Goal: Information Seeking & Learning: Check status

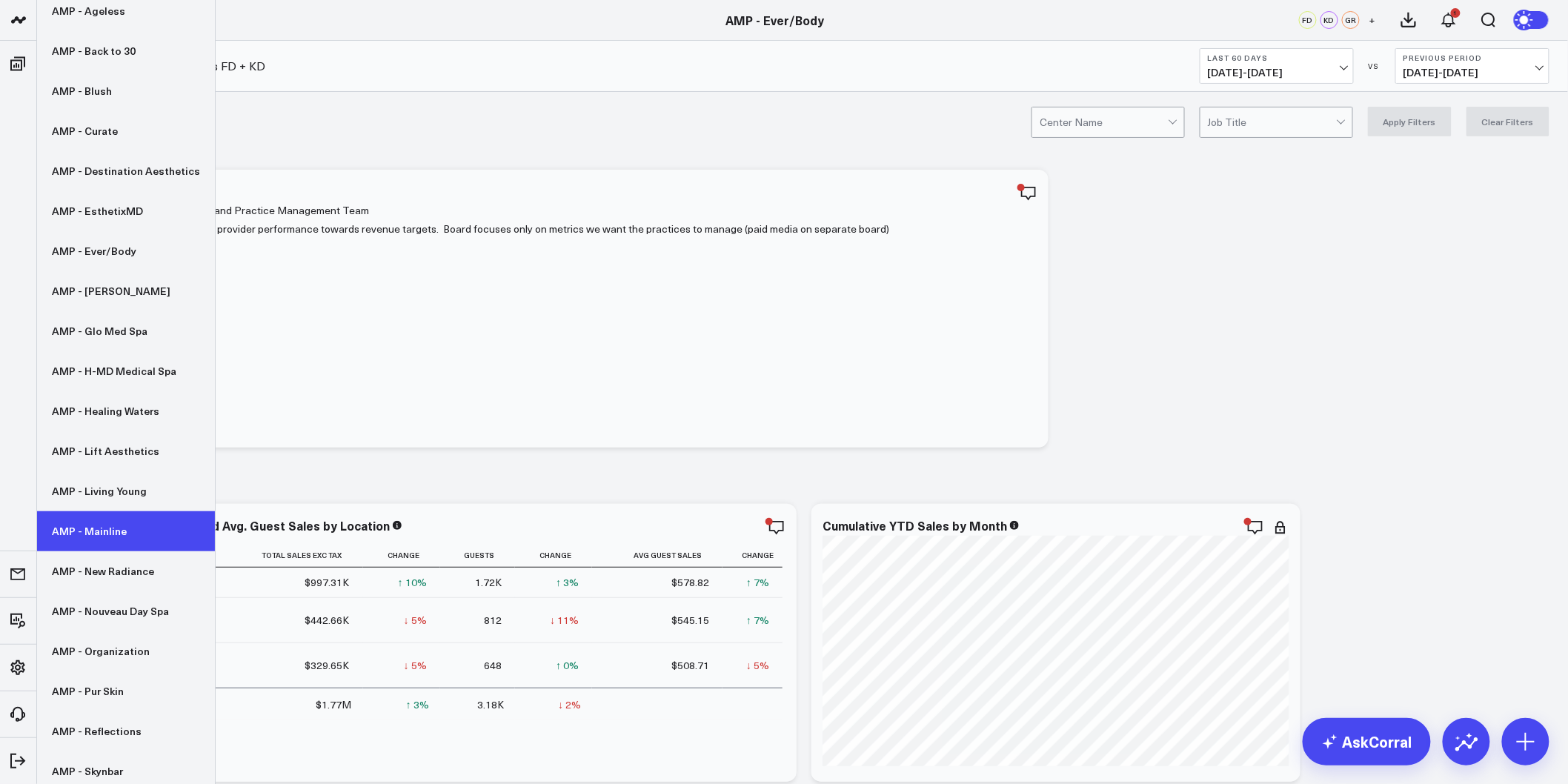
scroll to position [211, 0]
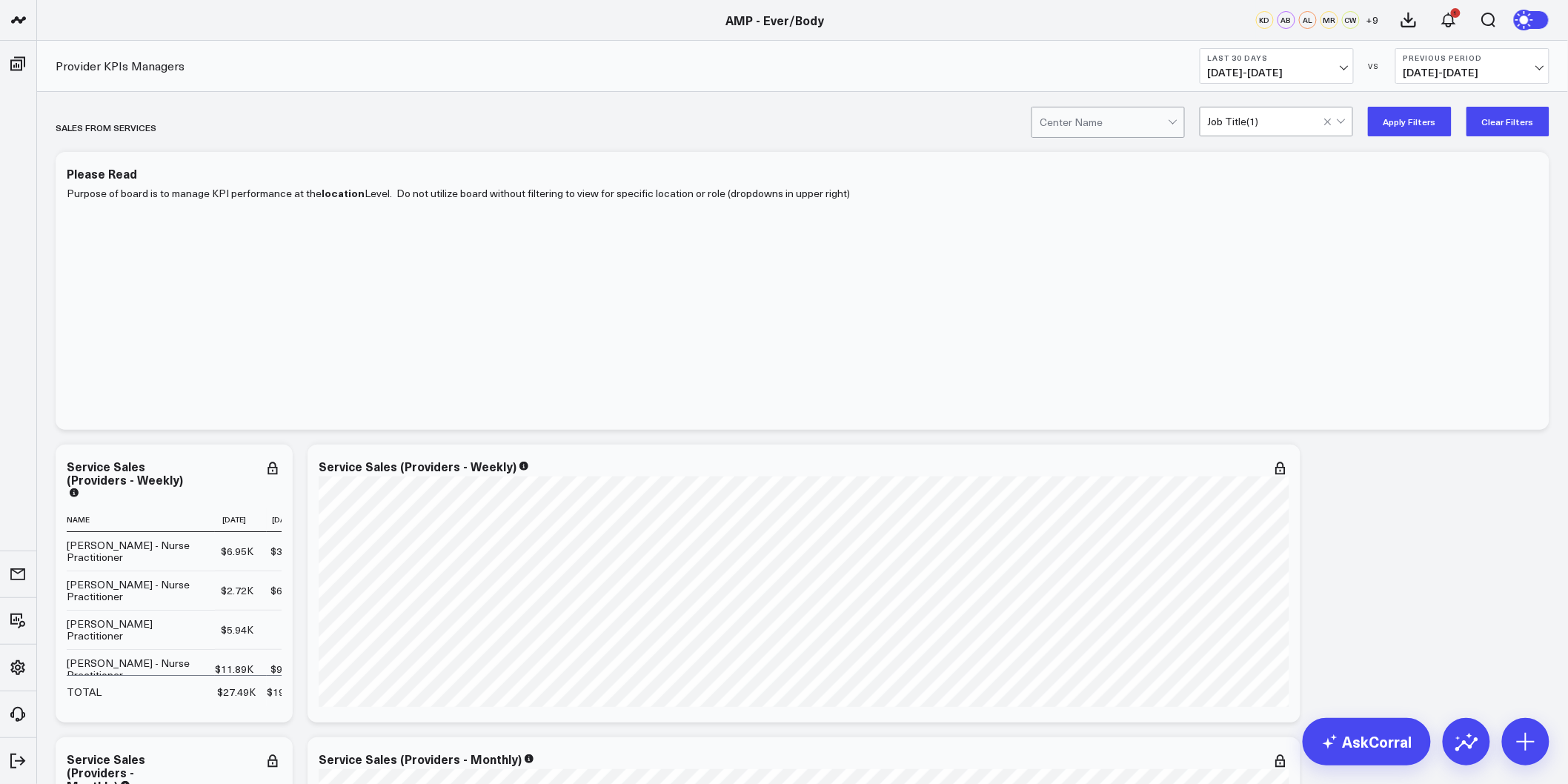
click at [1382, 120] on button "Apply Filters" at bounding box center [1409, 121] width 84 height 29
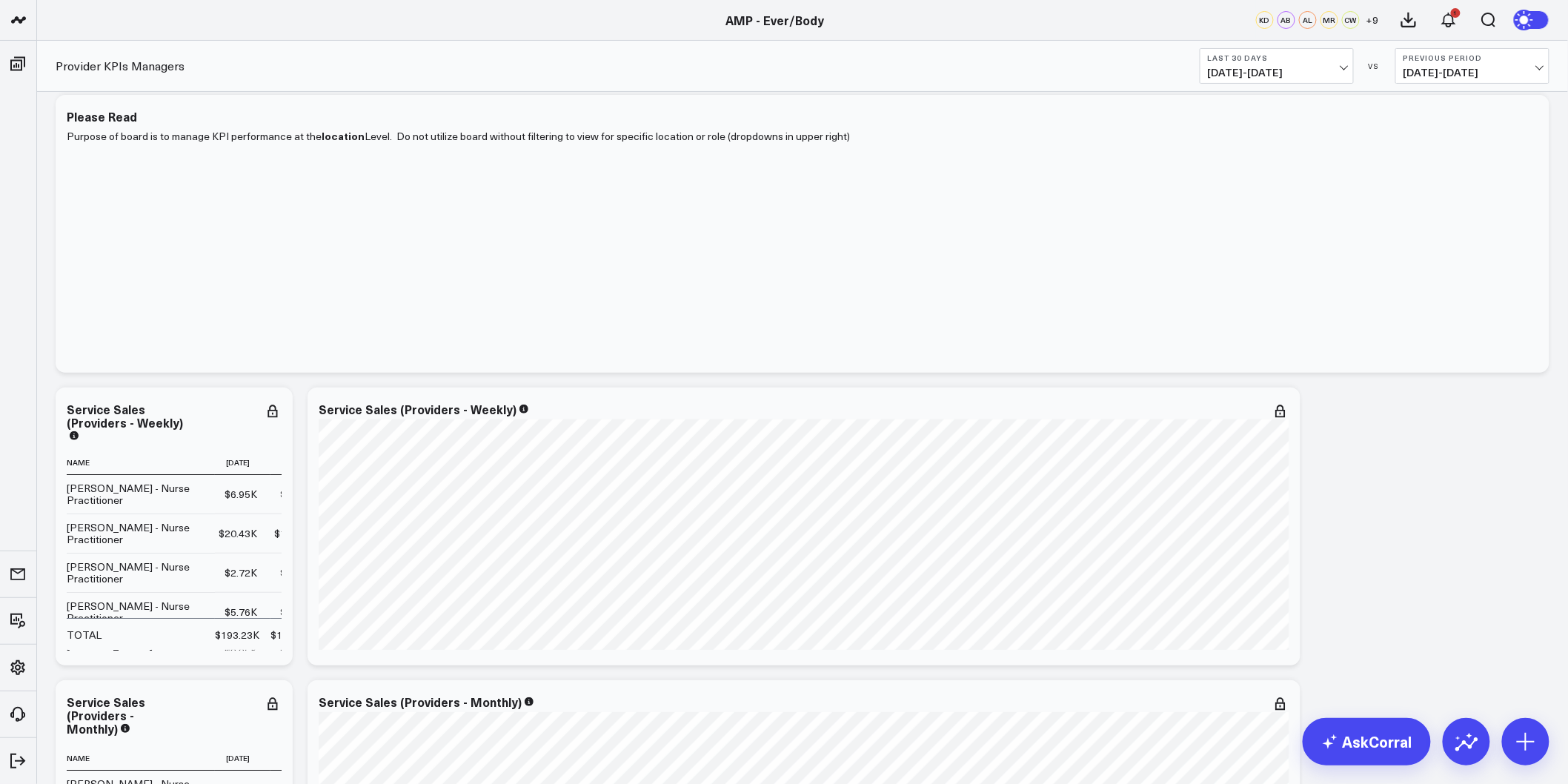
scroll to position [82, 0]
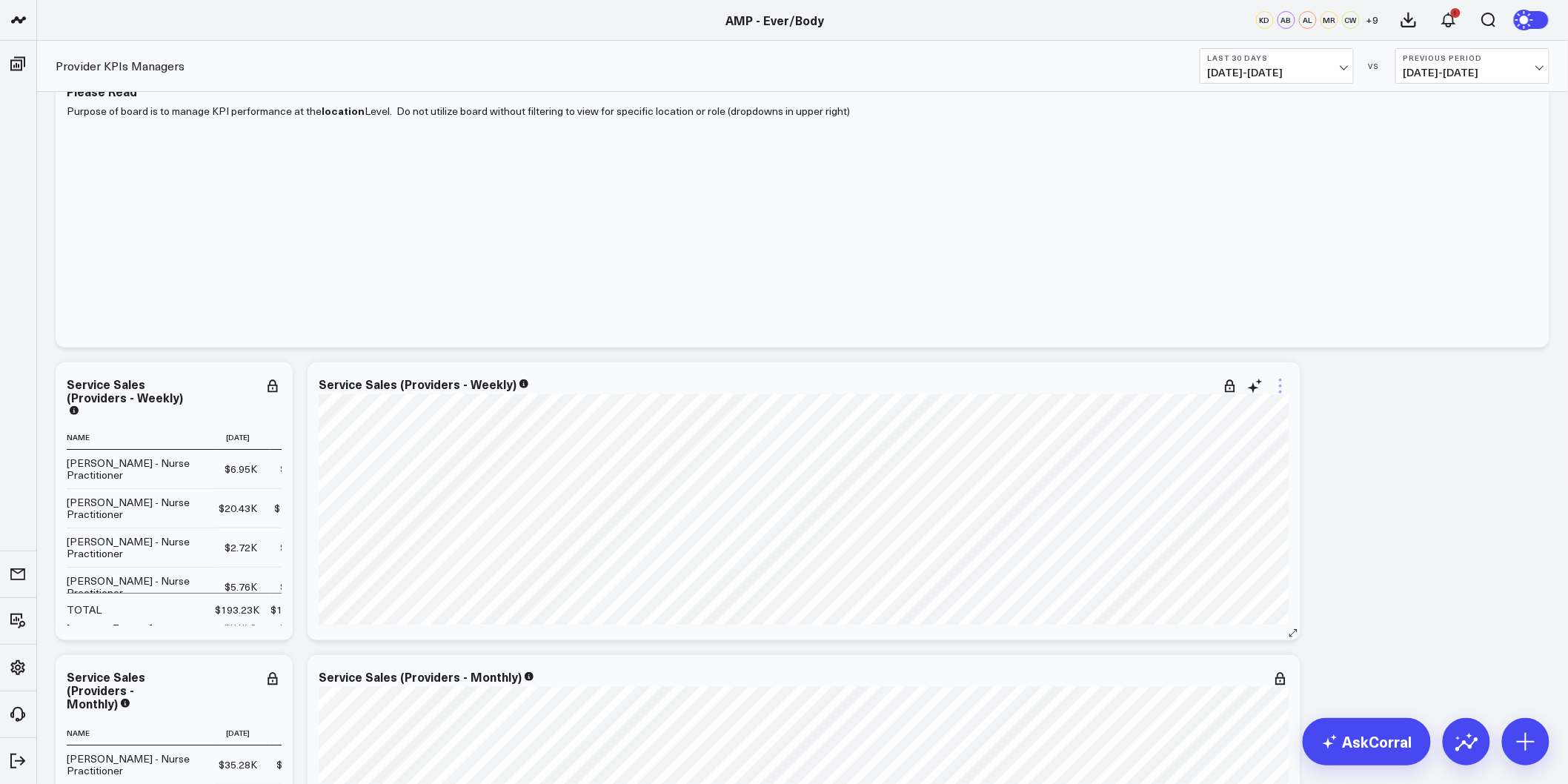
click at [1285, 388] on icon at bounding box center [1281, 386] width 18 height 18
click at [1224, 699] on button "Edit Widget" at bounding box center [1220, 699] width 108 height 14
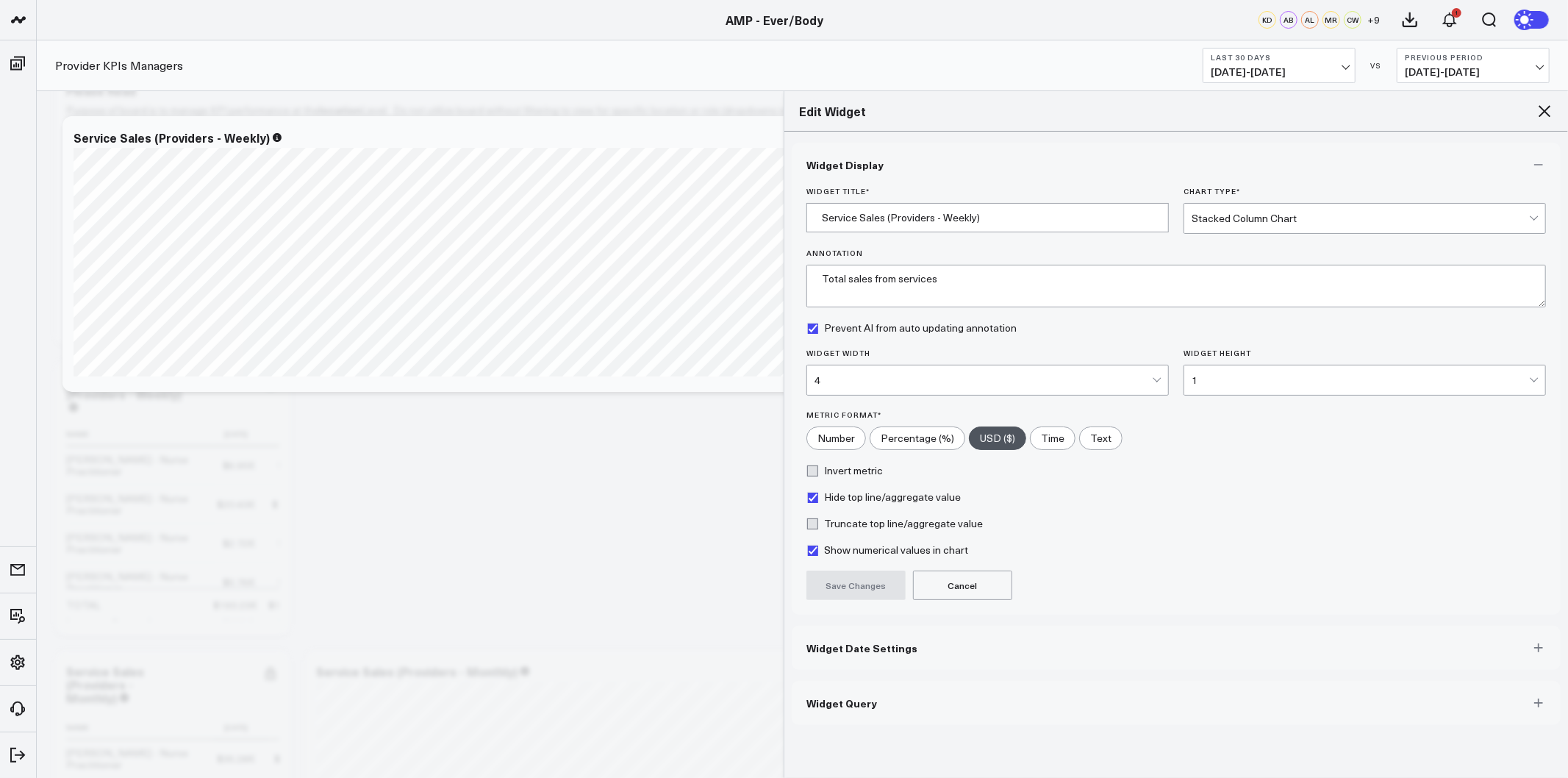
click at [1545, 113] on icon at bounding box center [1544, 111] width 12 height 12
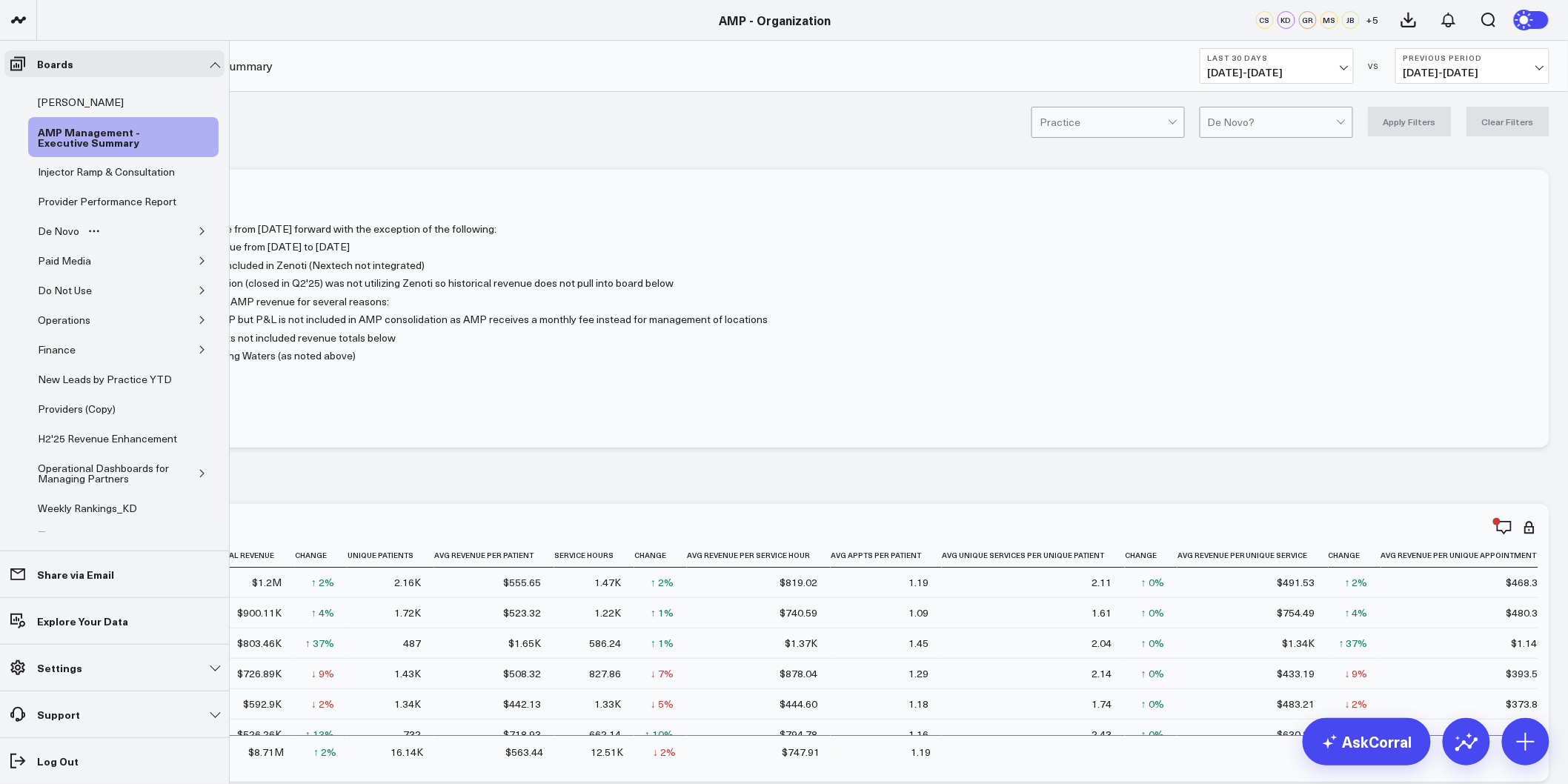
click at [198, 236] on icon "button" at bounding box center [202, 231] width 9 height 9
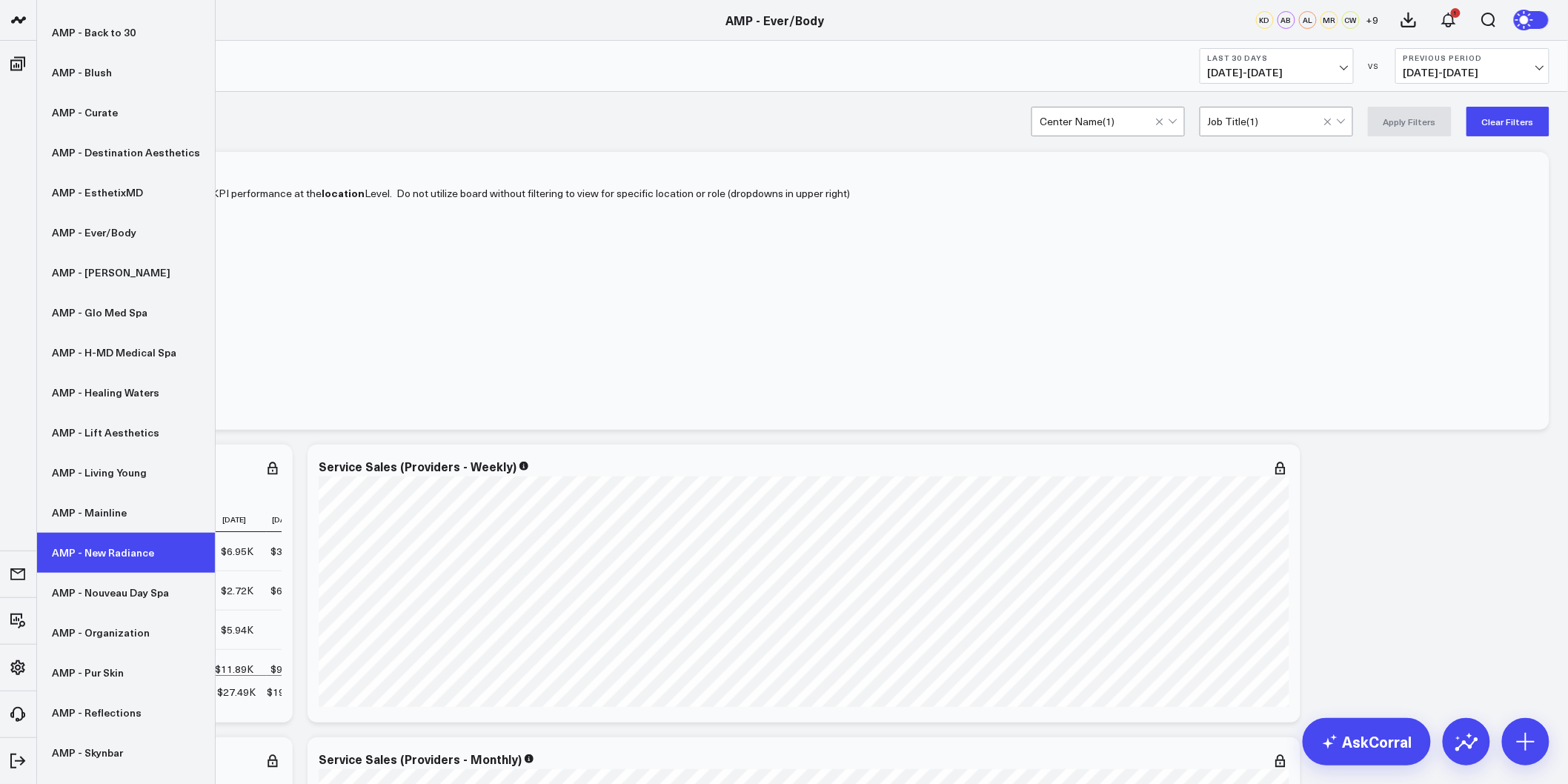
scroll to position [211, 0]
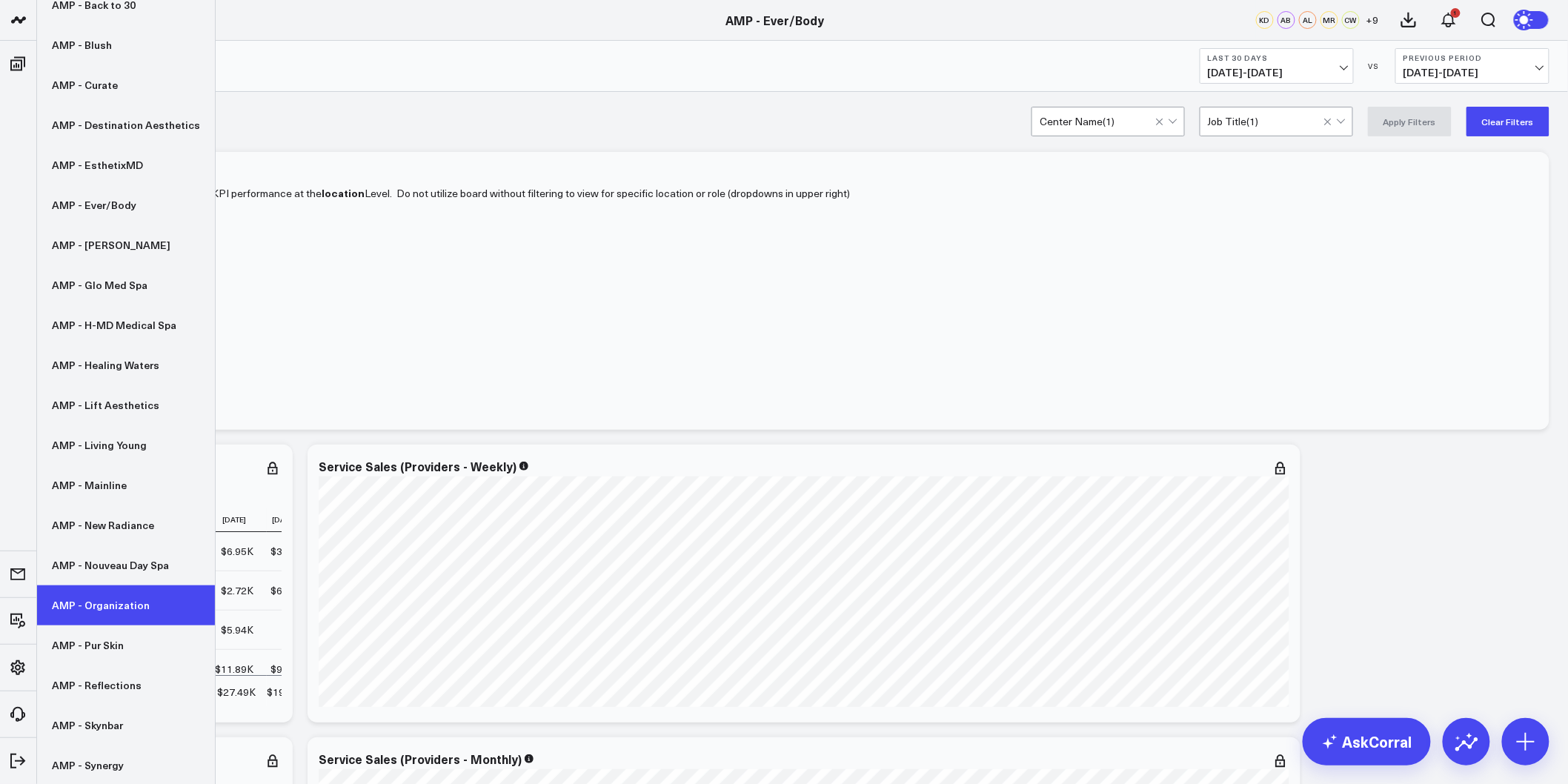
click at [115, 615] on link "AMP - Organization" at bounding box center [126, 605] width 178 height 40
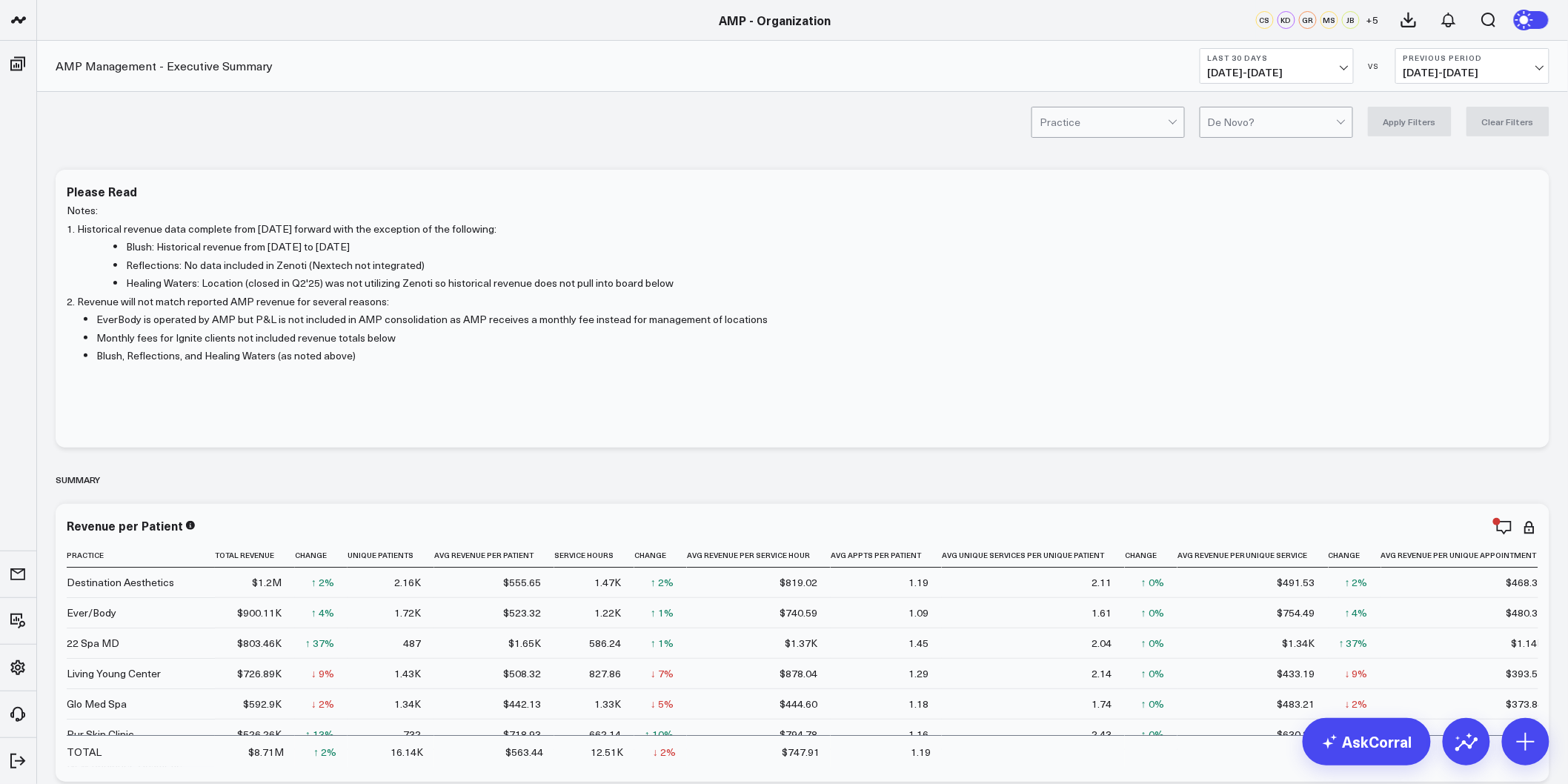
click at [1339, 72] on span "09/06/25 - 10/05/25" at bounding box center [1276, 73] width 138 height 12
click at [1247, 242] on link "Last 365 Days" at bounding box center [1277, 242] width 153 height 28
drag, startPoint x: 430, startPoint y: 100, endPoint x: 337, endPoint y: 605, distance: 513.5
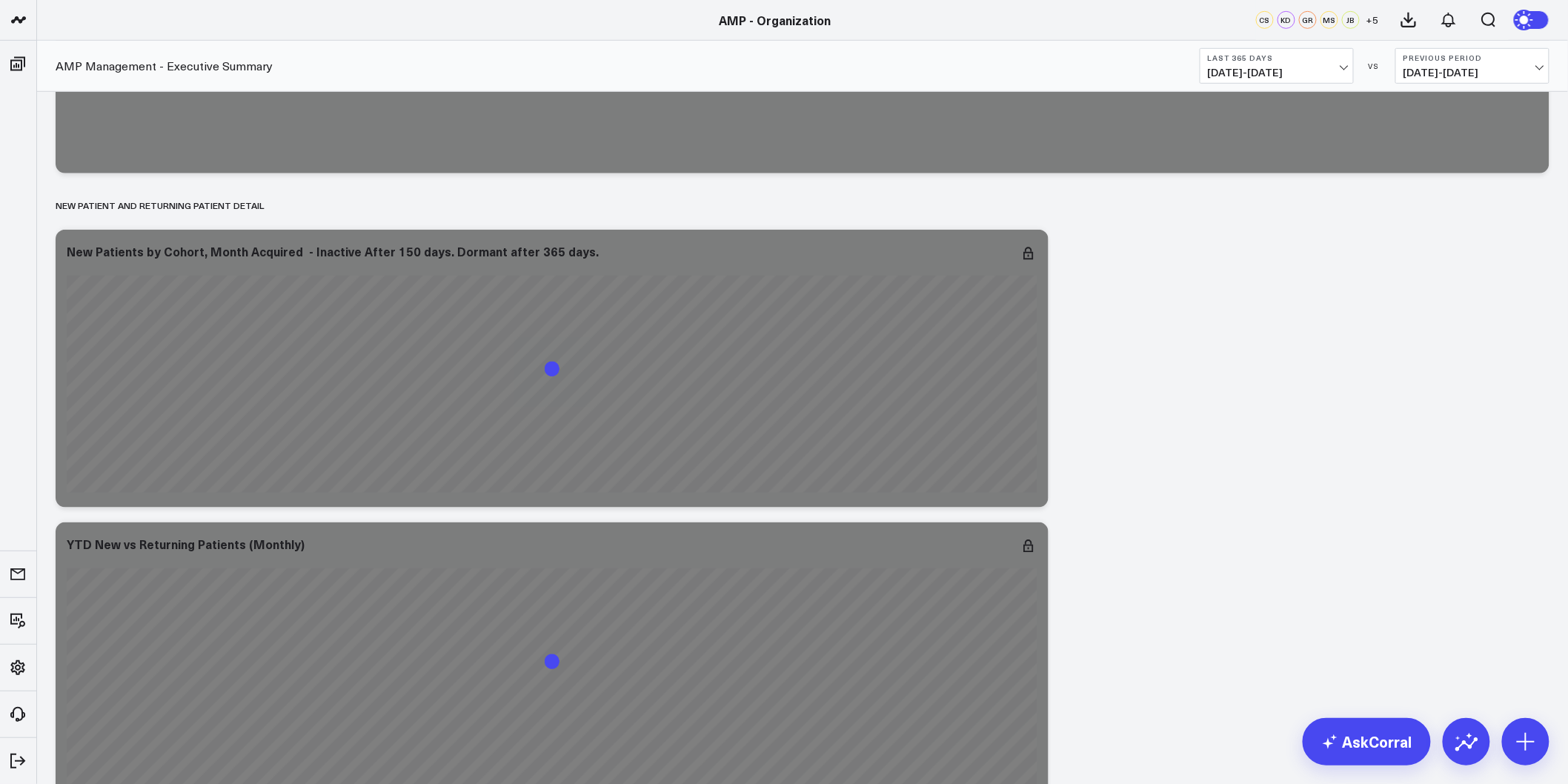
scroll to position [5067, 0]
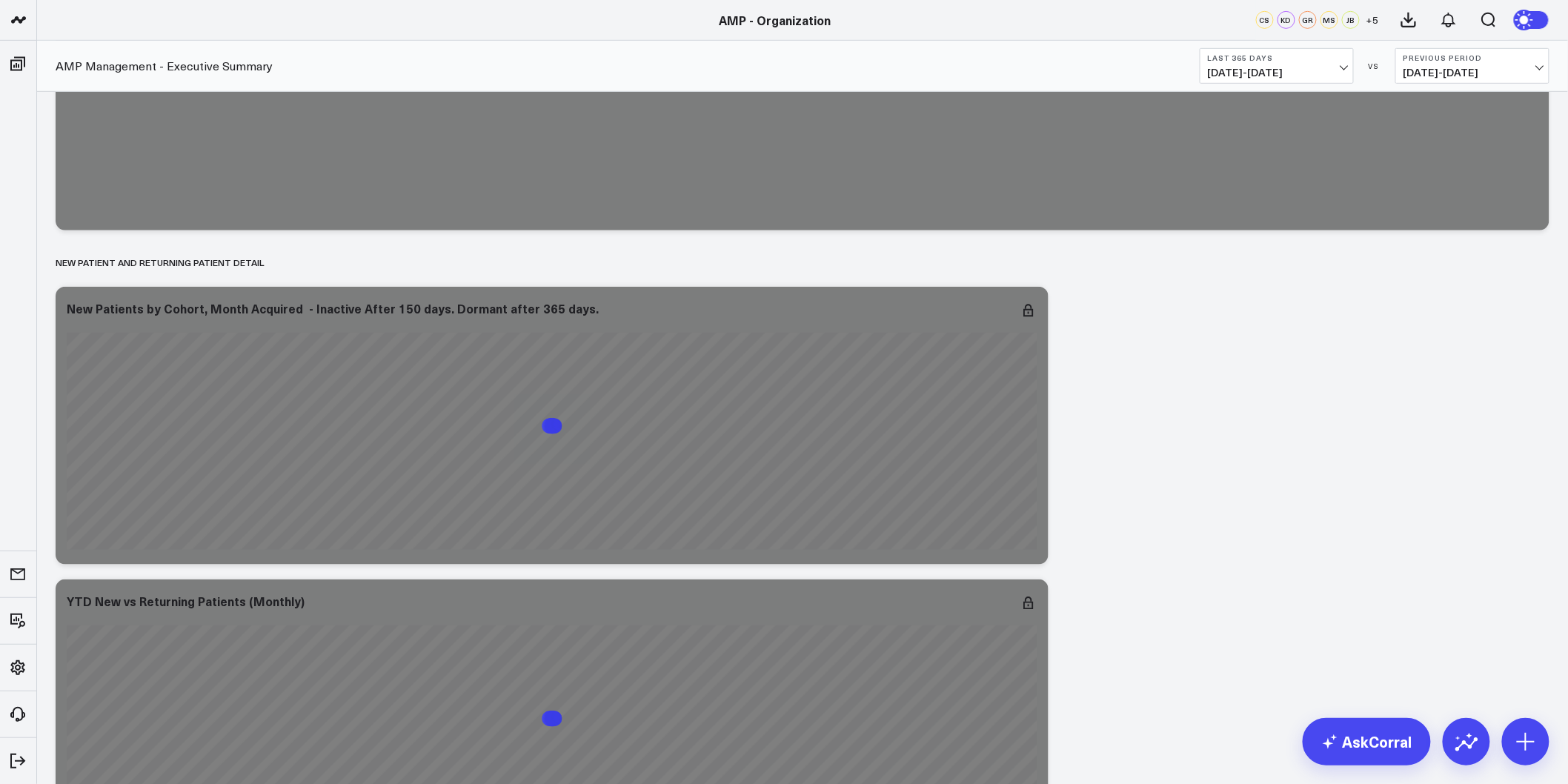
click at [1509, 409] on div "Modify via AI Copy link to widget Ask support Remove Create linked copy Leon Da…" at bounding box center [802, 530] width 1509 height 10870
click at [1395, 506] on div "Modify via AI Copy link to widget Ask support Remove Create linked copy Leon Da…" at bounding box center [802, 530] width 1509 height 10870
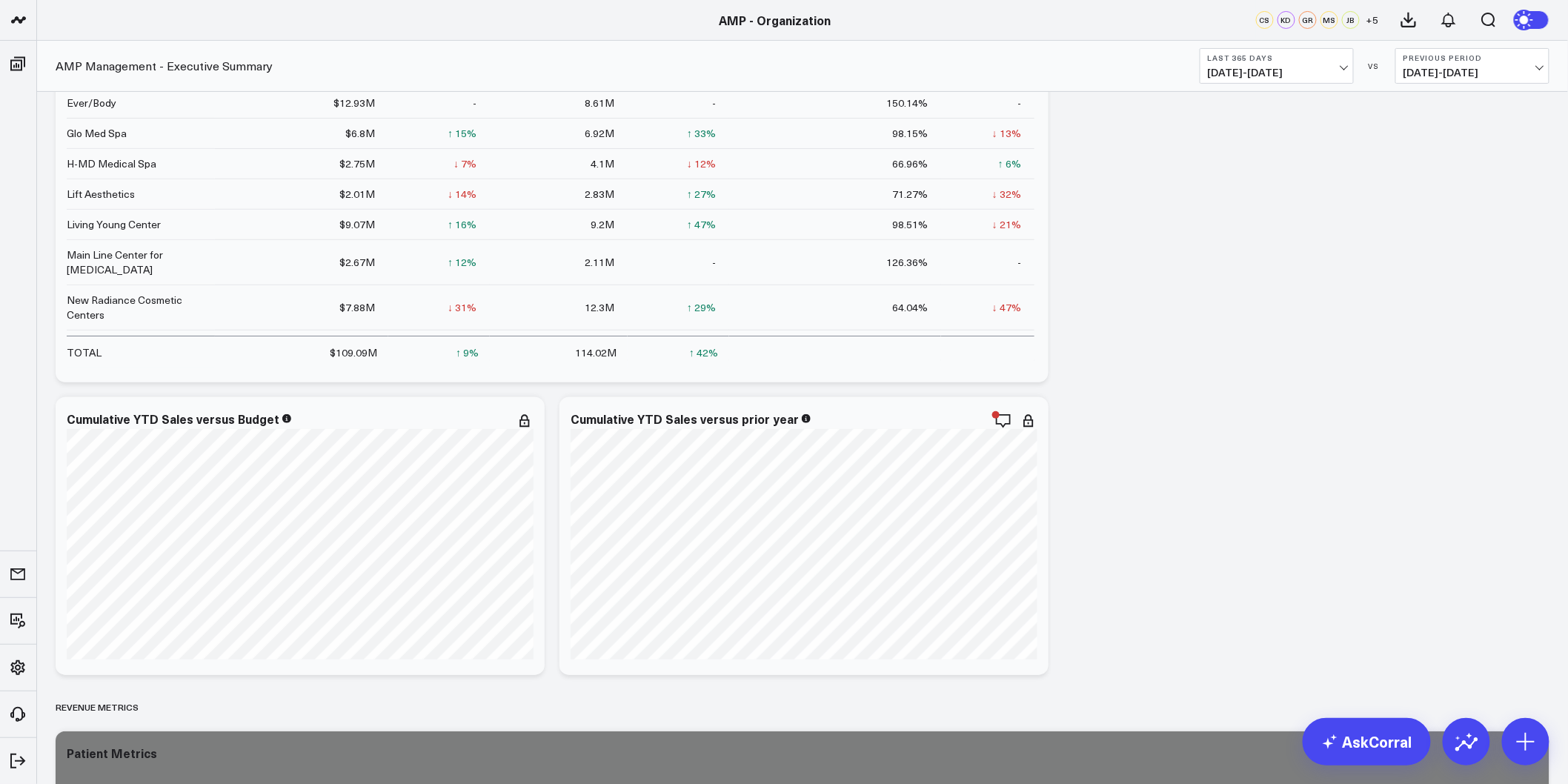
scroll to position [0, 0]
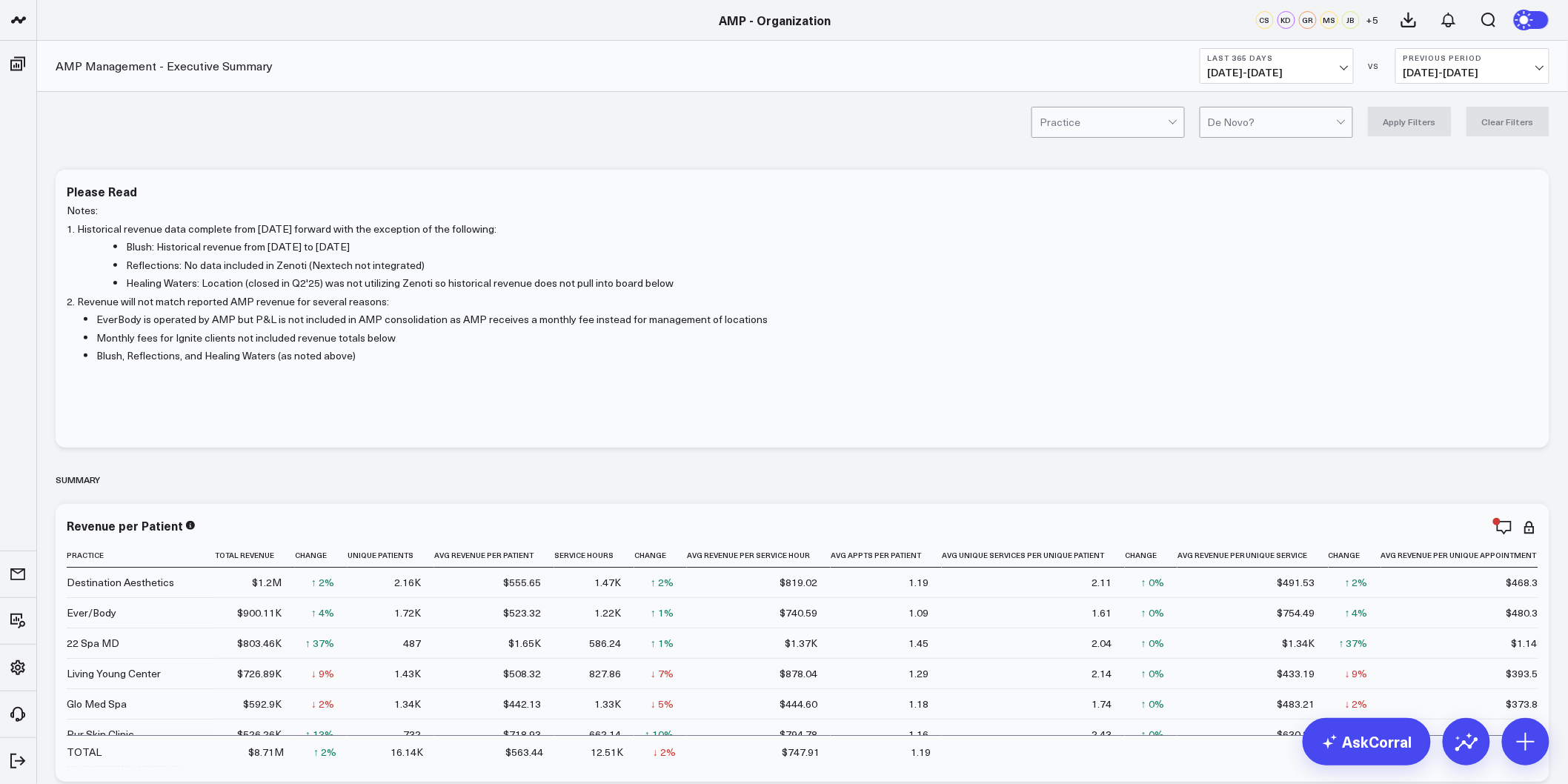
drag, startPoint x: 37, startPoint y: 284, endPoint x: 68, endPoint y: 54, distance: 232.1
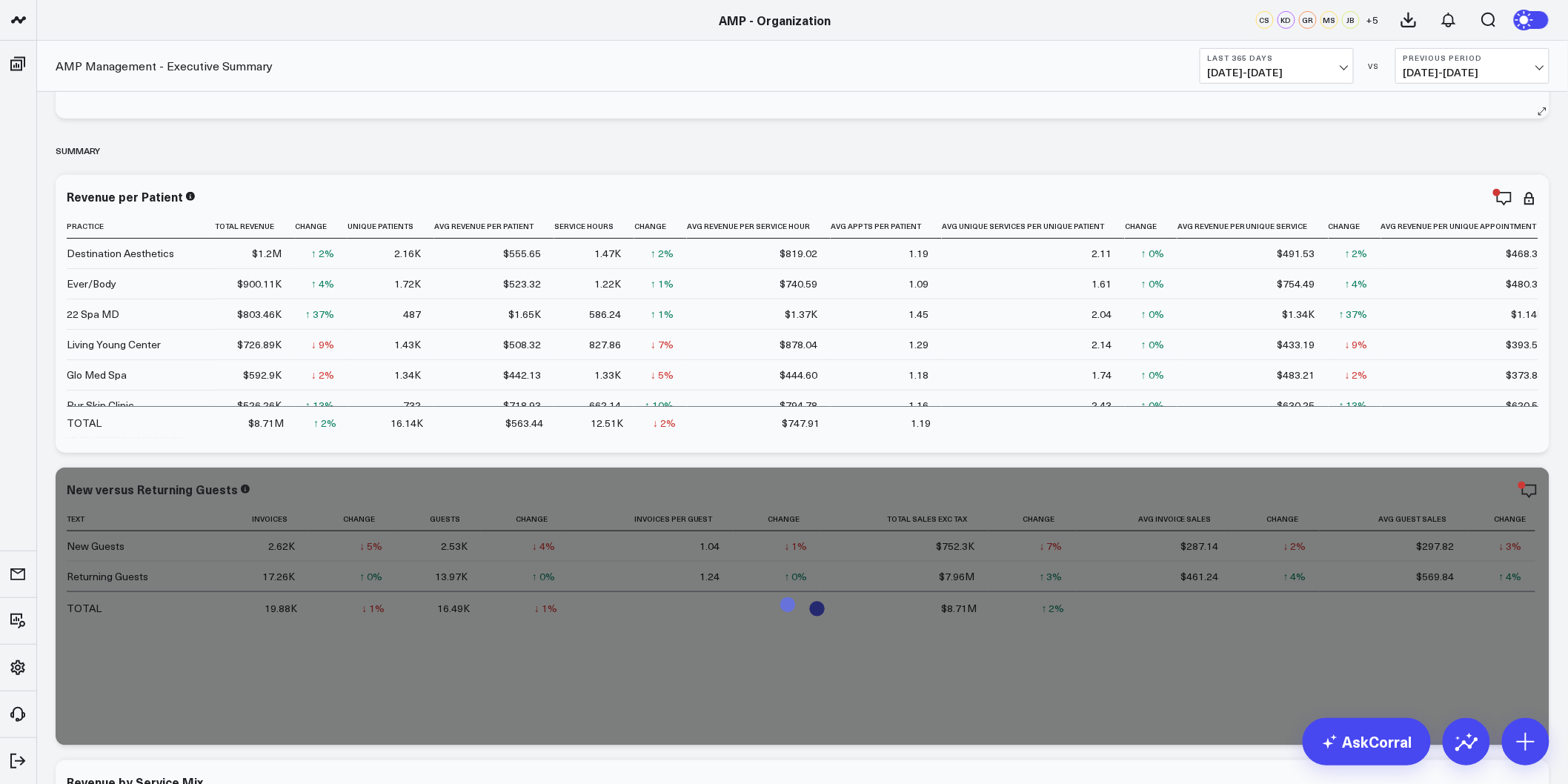
scroll to position [82, 0]
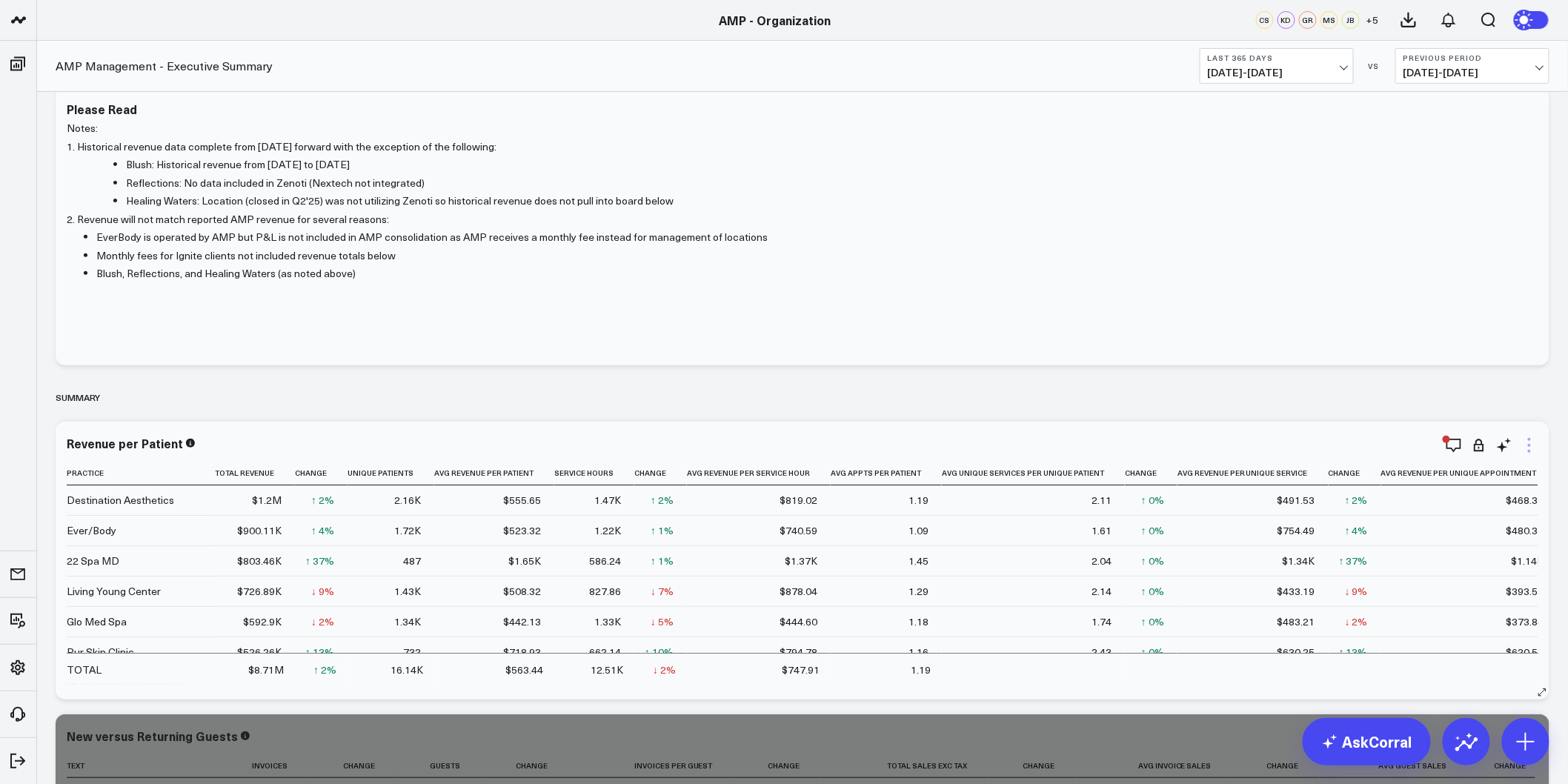
click at [1529, 447] on icon at bounding box center [1530, 445] width 18 height 18
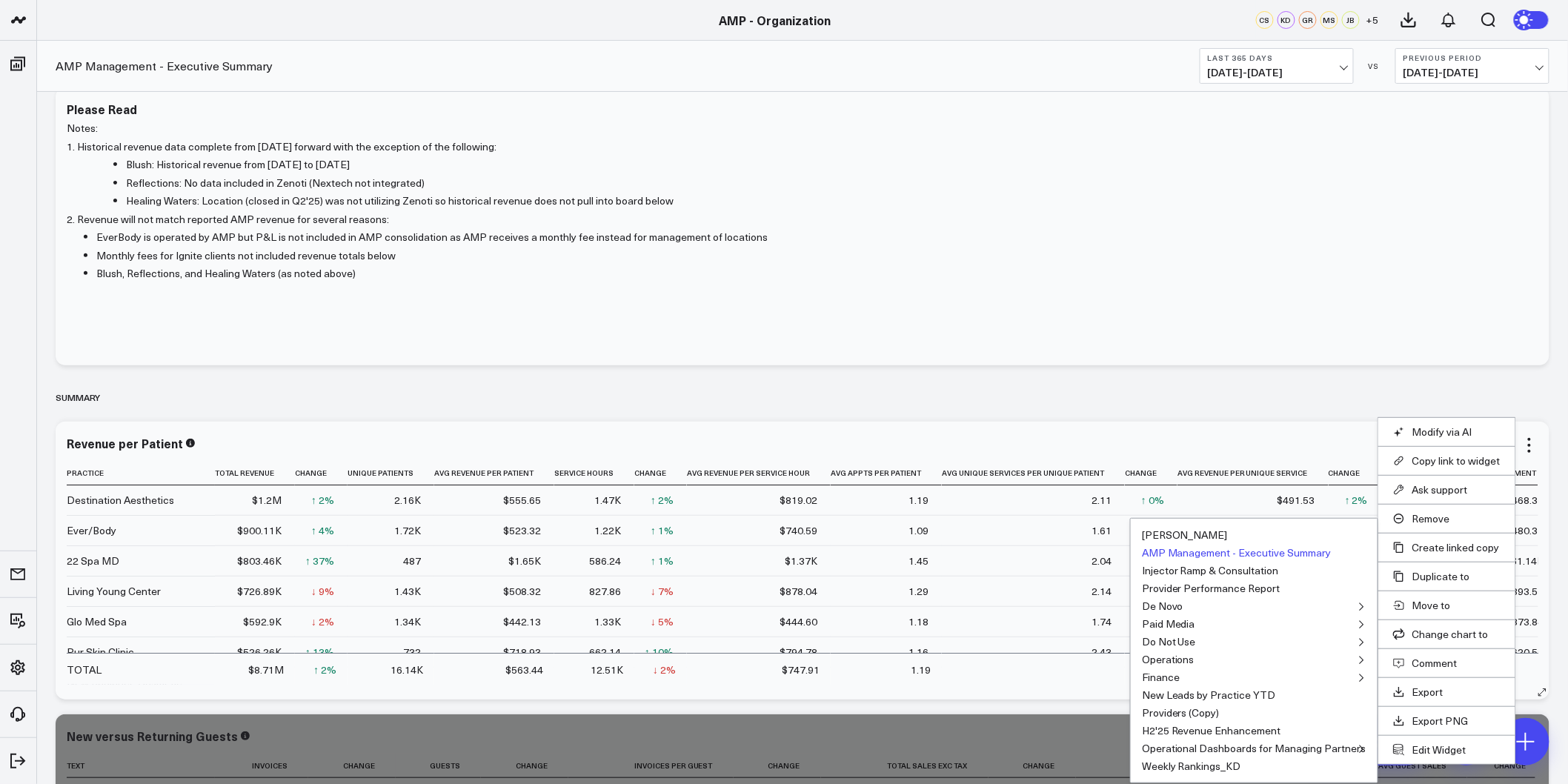
click at [1275, 552] on button "AMP Management - Executive Summary" at bounding box center [1237, 553] width 190 height 11
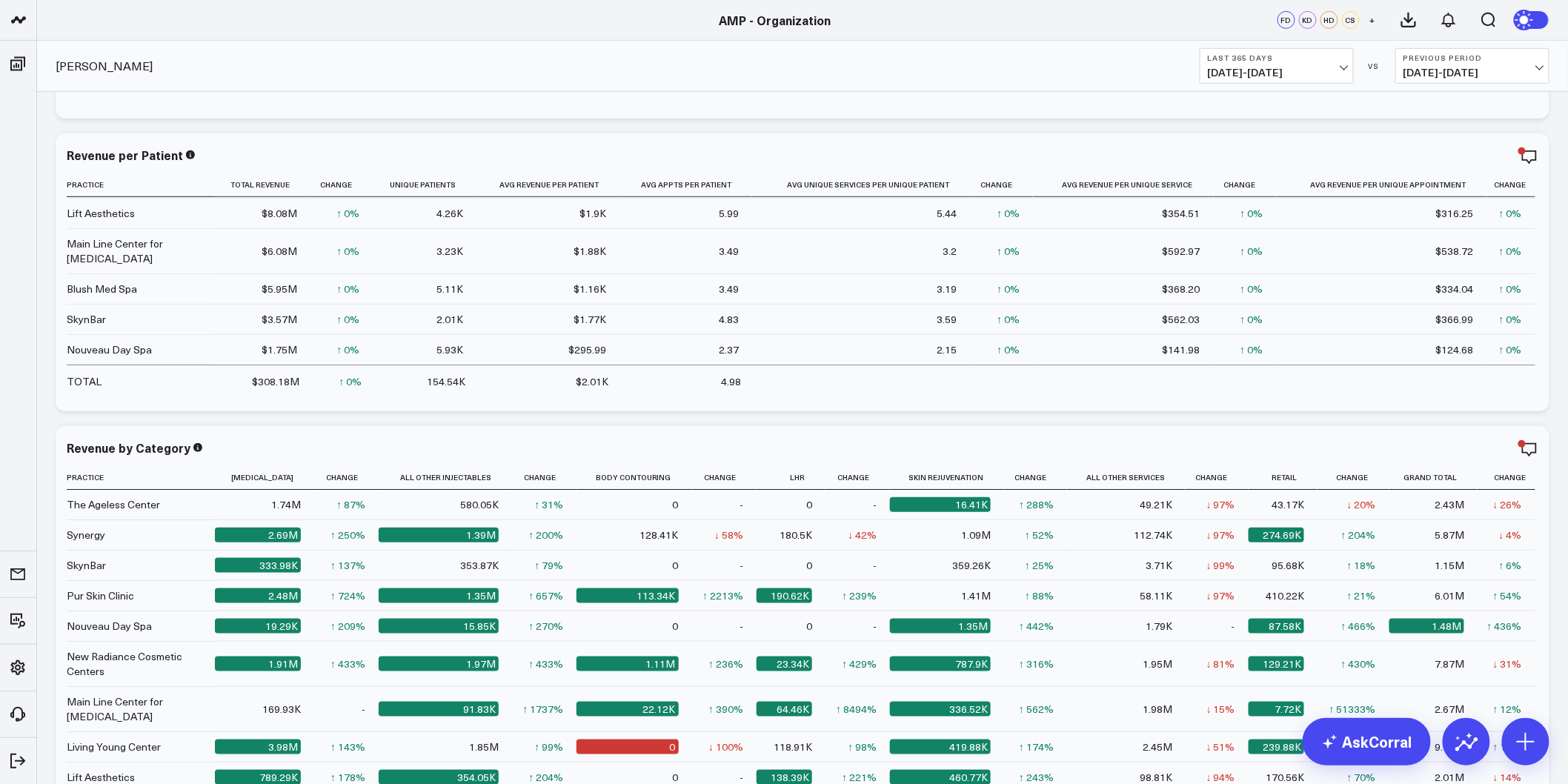
scroll to position [247, 0]
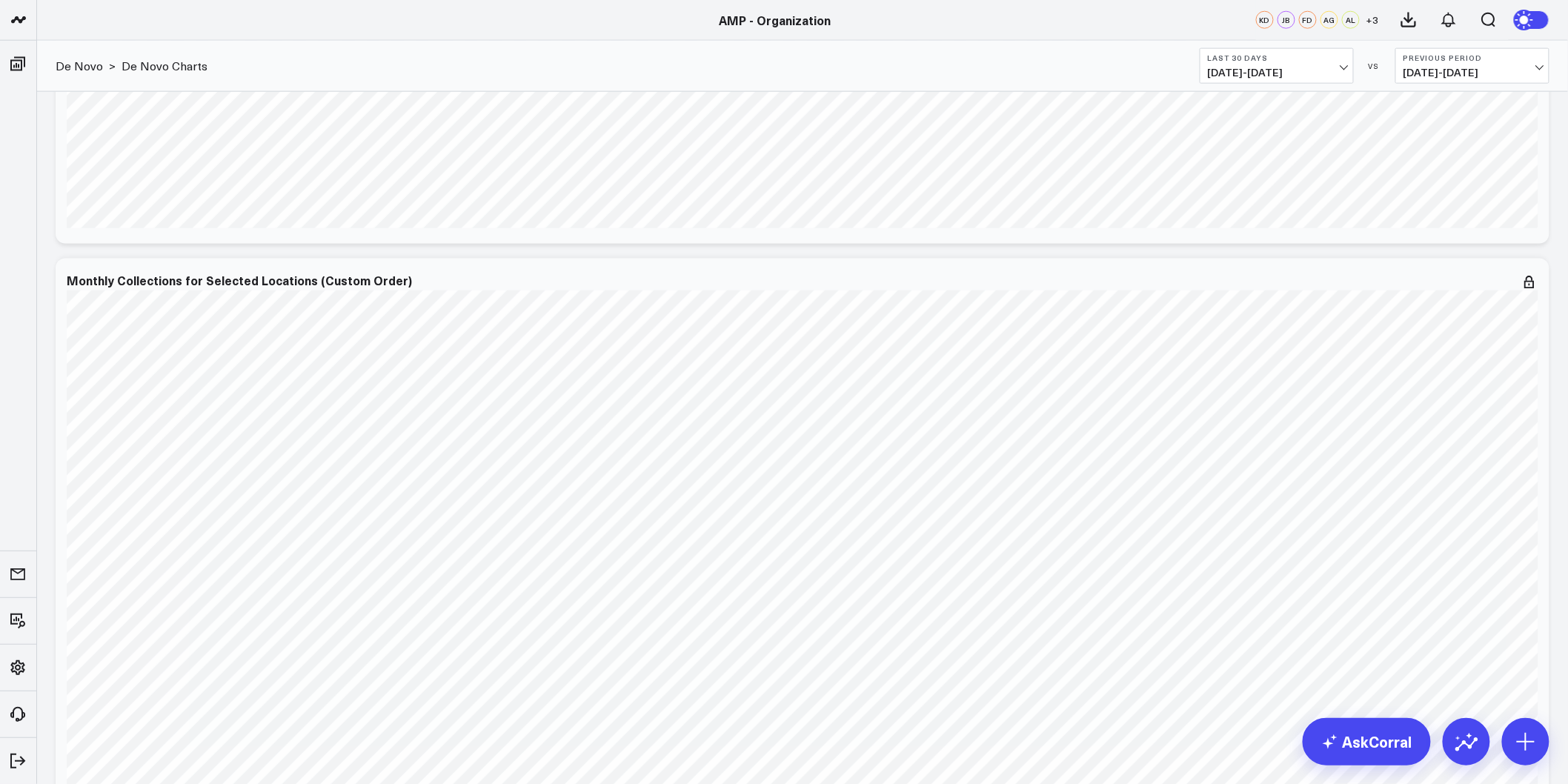
scroll to position [906, 0]
